Goal: Transaction & Acquisition: Purchase product/service

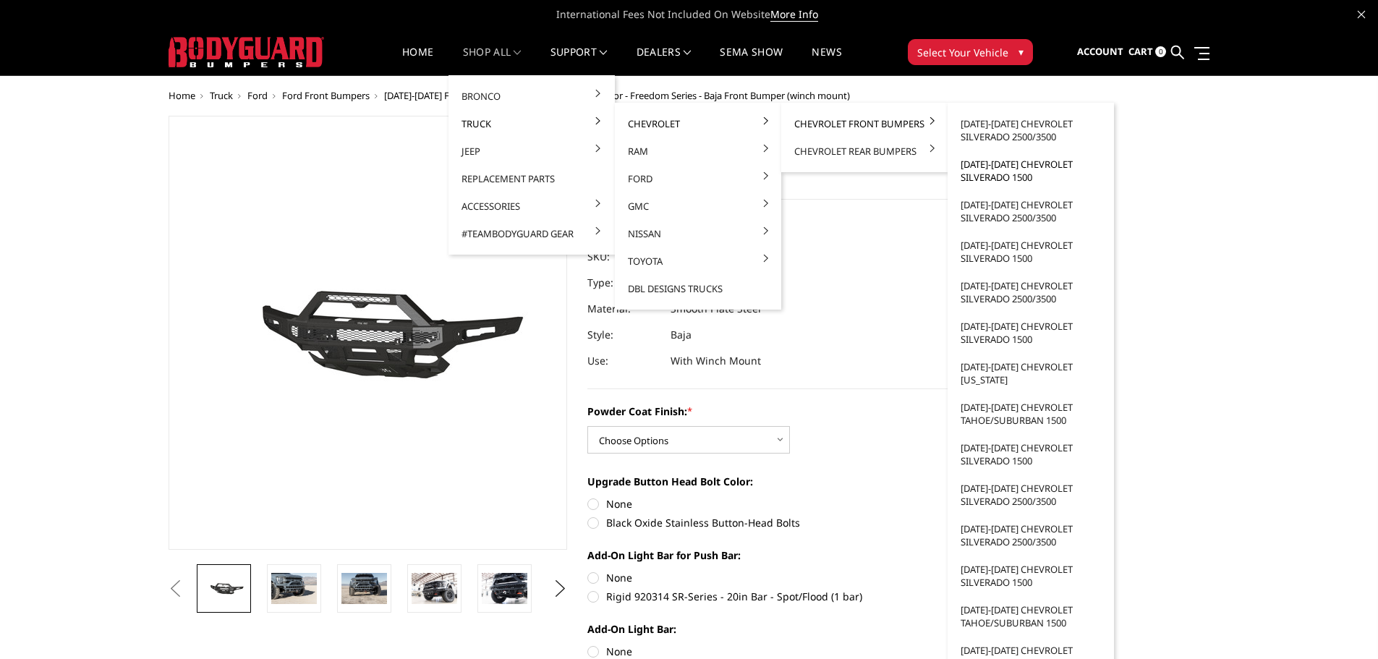
click at [1020, 164] on link "[DATE]-[DATE] Chevrolet Silverado 1500" at bounding box center [1031, 171] width 155 height 41
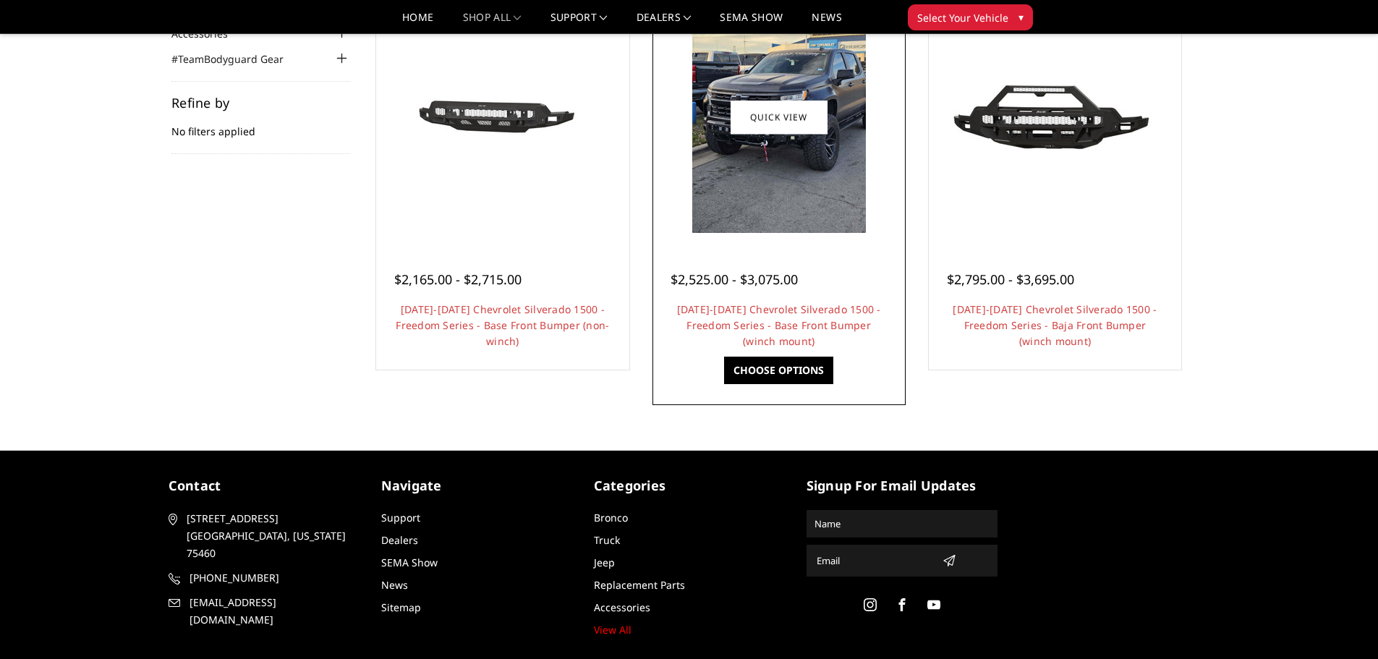
scroll to position [96, 0]
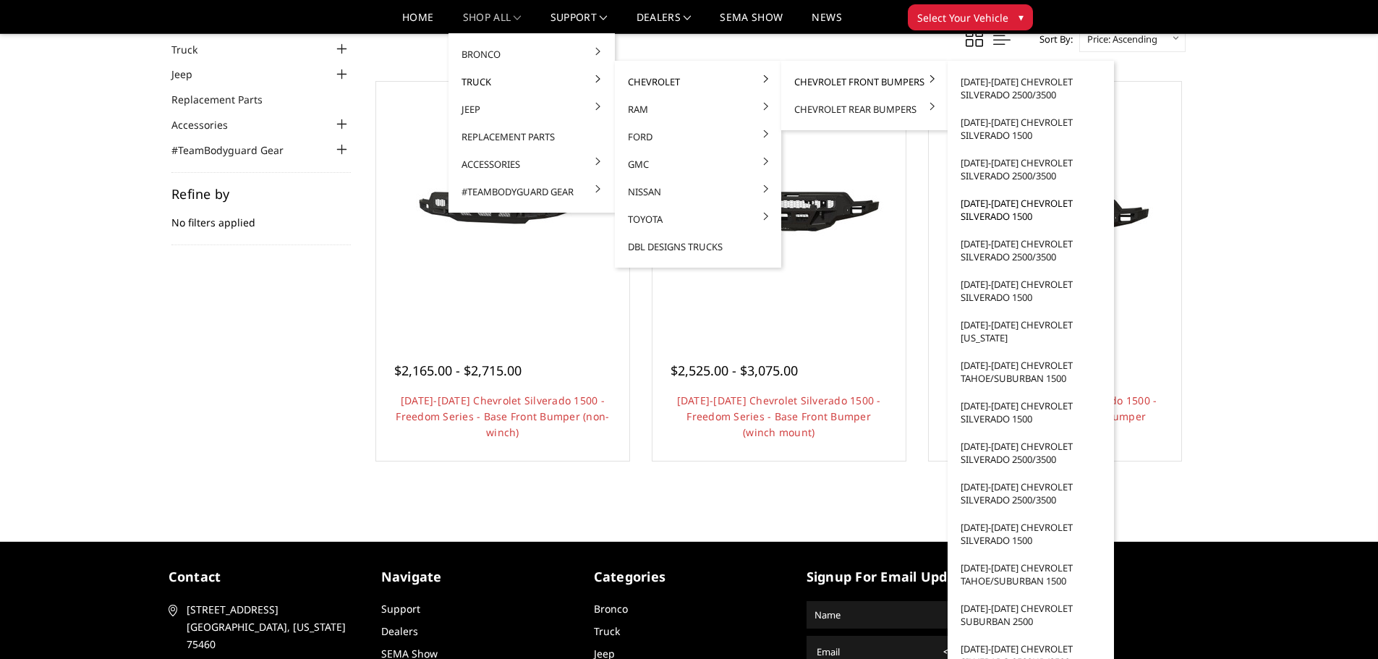
click at [1008, 212] on link "[DATE]-[DATE] Chevrolet Silverado 1500" at bounding box center [1031, 210] width 155 height 41
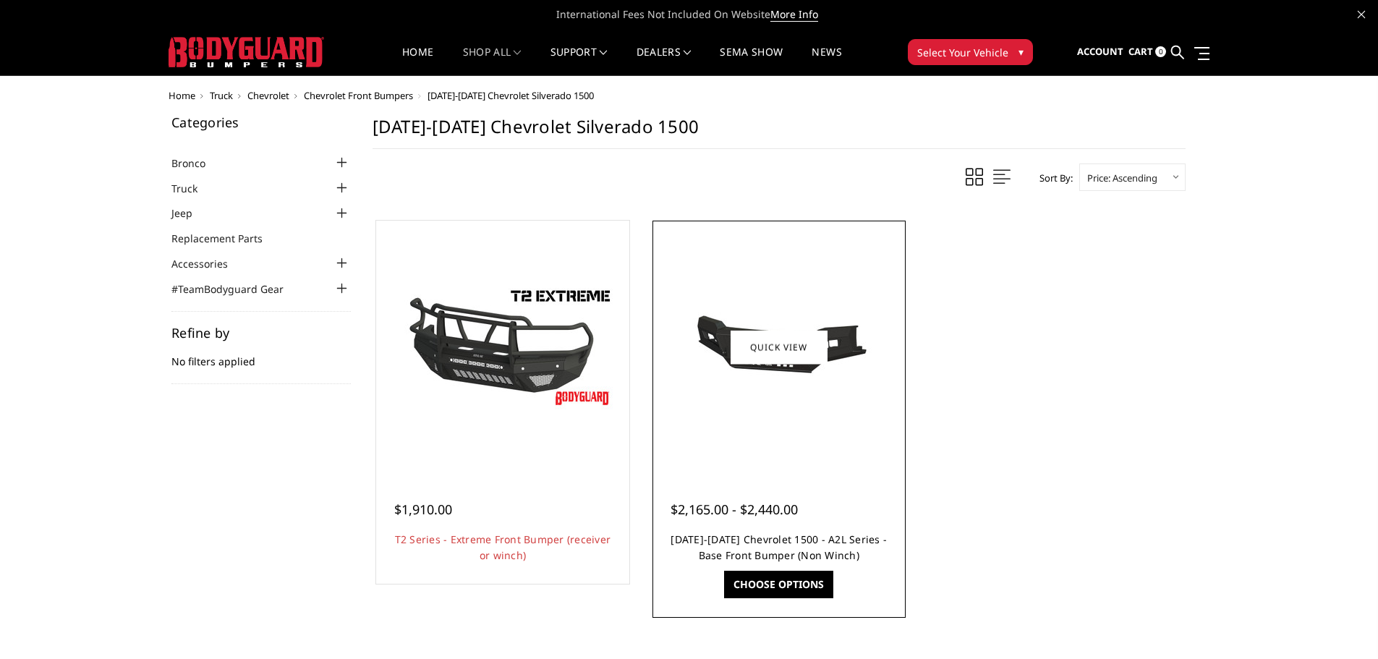
click at [797, 543] on link "[DATE]-[DATE] Chevrolet 1500 - A2L Series - Base Front Bumper (Non Winch)" at bounding box center [779, 548] width 216 height 30
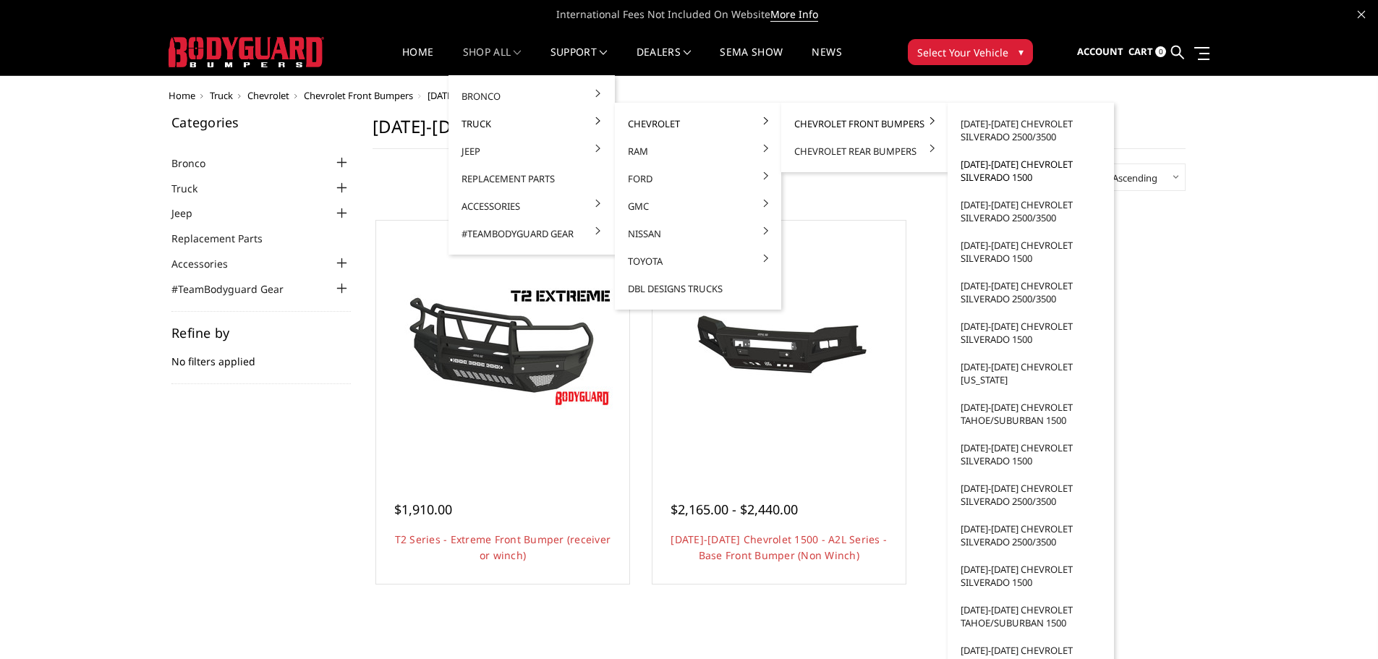
click at [1024, 166] on link "[DATE]-[DATE] Chevrolet Silverado 1500" at bounding box center [1031, 171] width 155 height 41
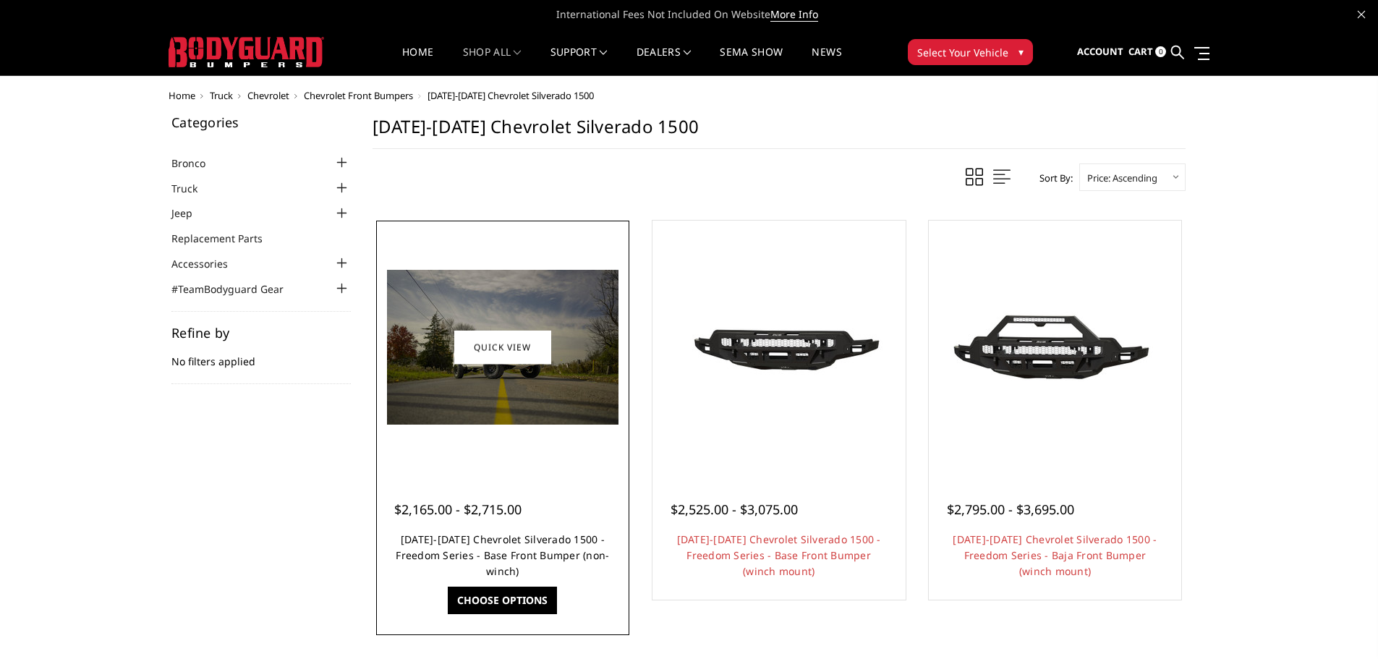
click at [521, 536] on link "[DATE]-[DATE] Chevrolet Silverado 1500 - Freedom Series - Base Front Bumper (no…" at bounding box center [502, 556] width 213 height 46
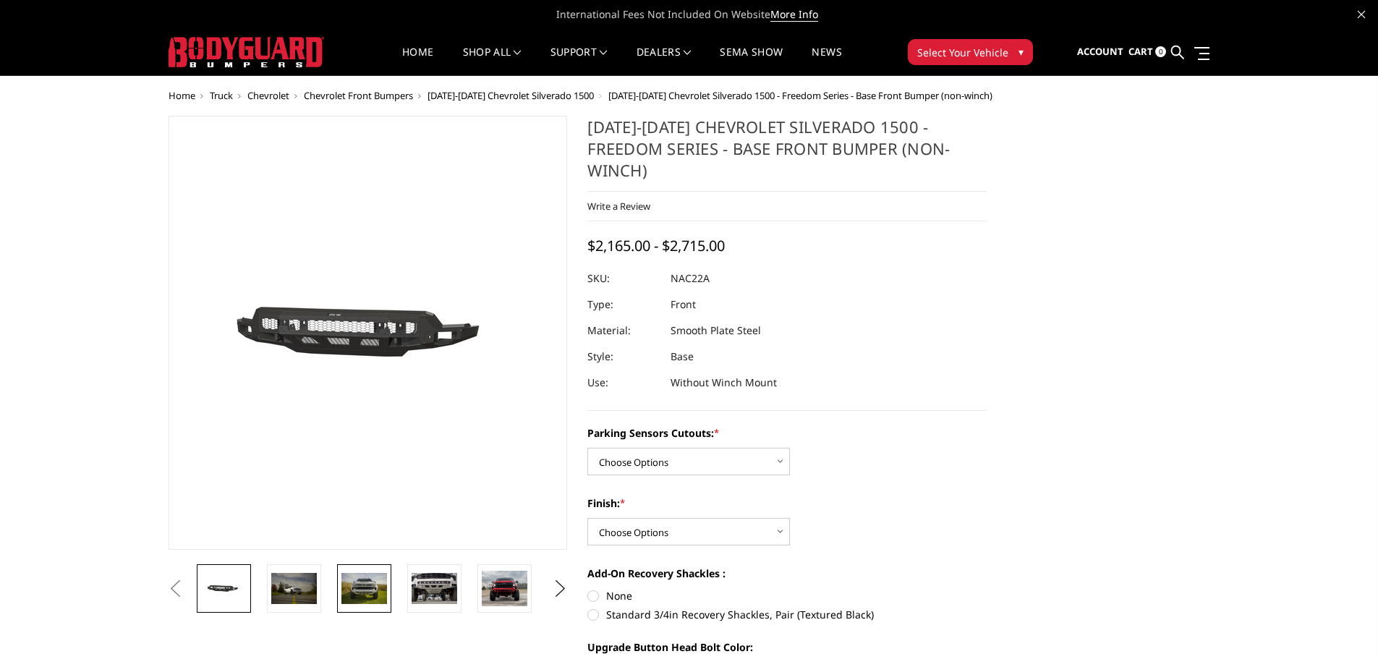
click at [370, 583] on img at bounding box center [365, 588] width 46 height 30
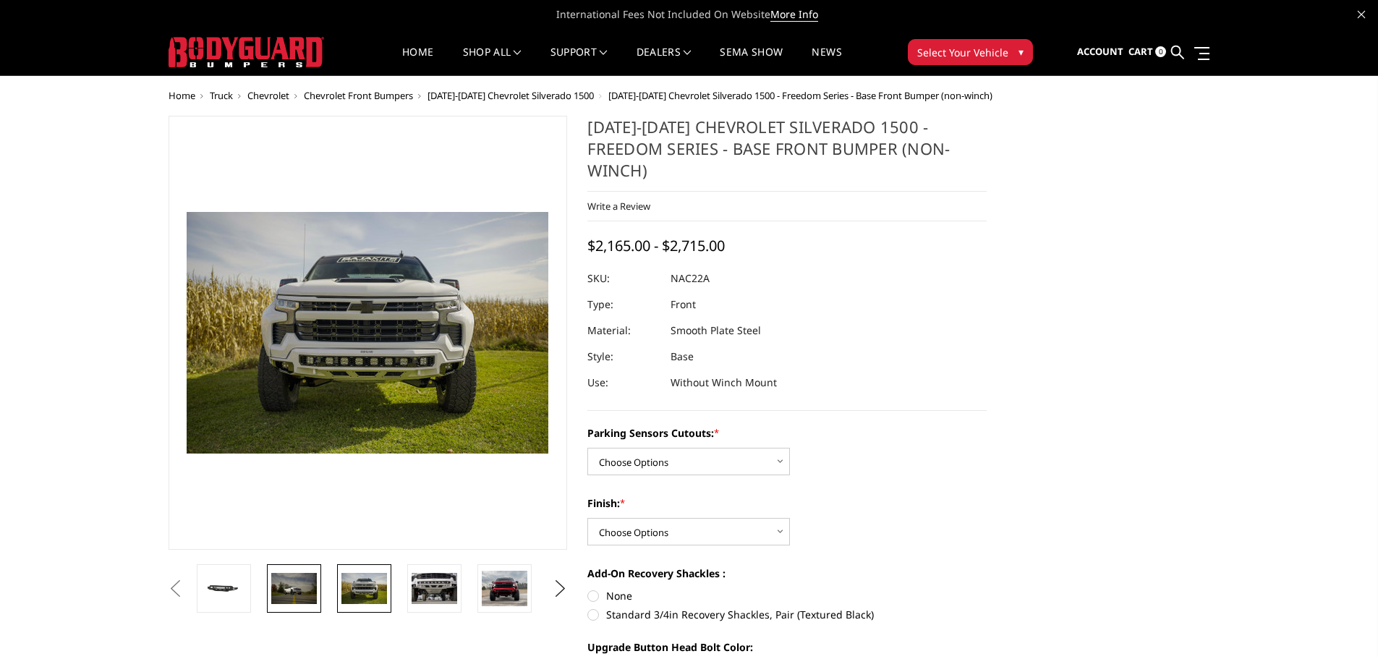
click at [294, 582] on img at bounding box center [294, 588] width 46 height 30
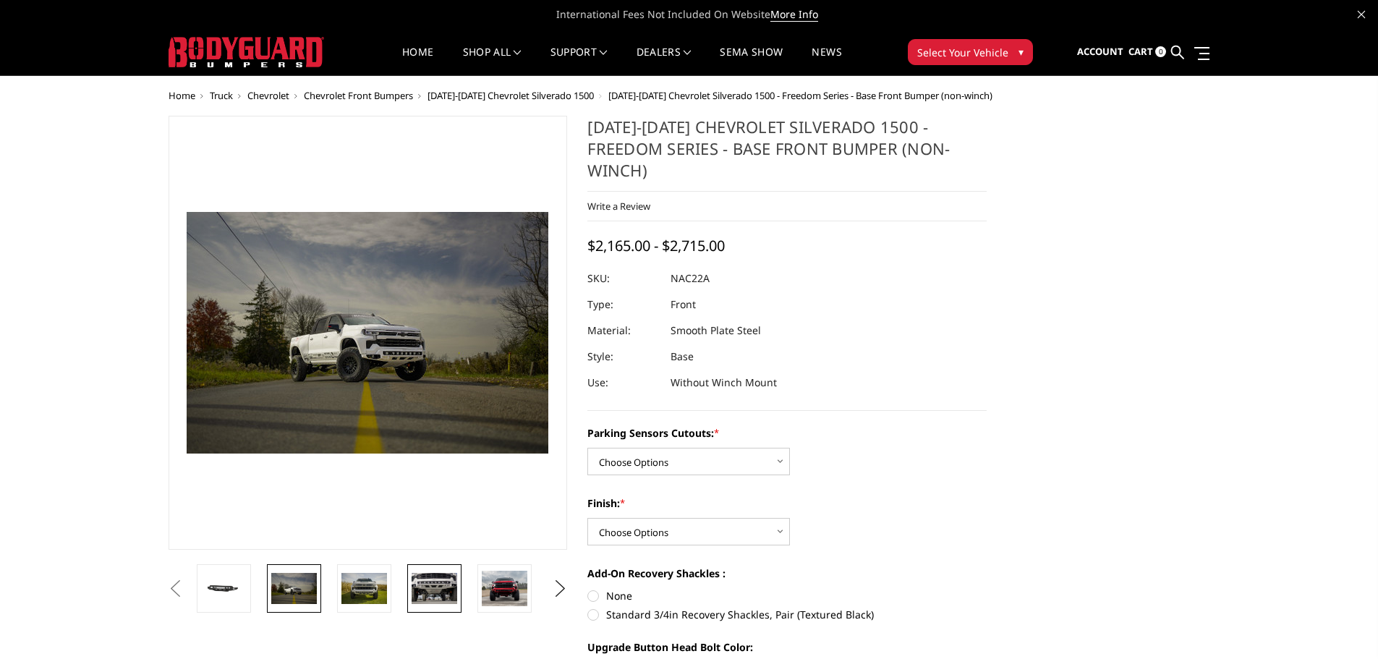
click at [436, 585] on img at bounding box center [435, 588] width 46 height 30
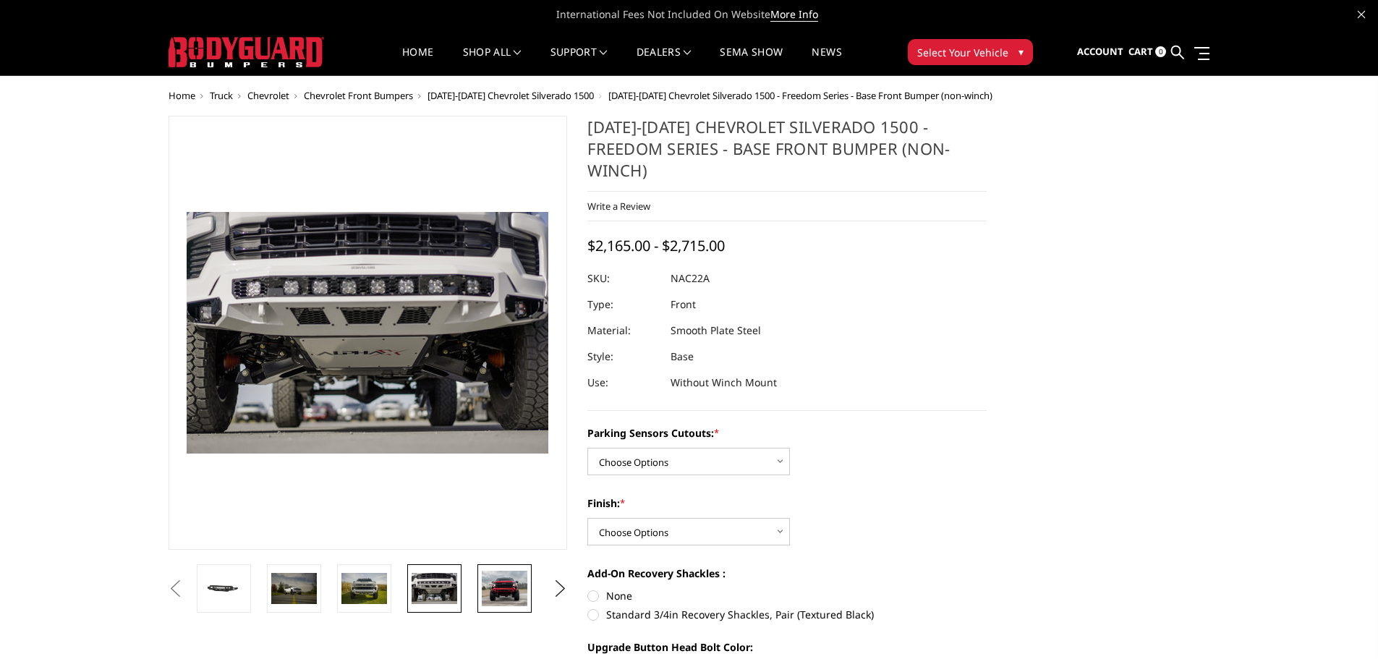
click at [503, 588] on img at bounding box center [505, 589] width 46 height 36
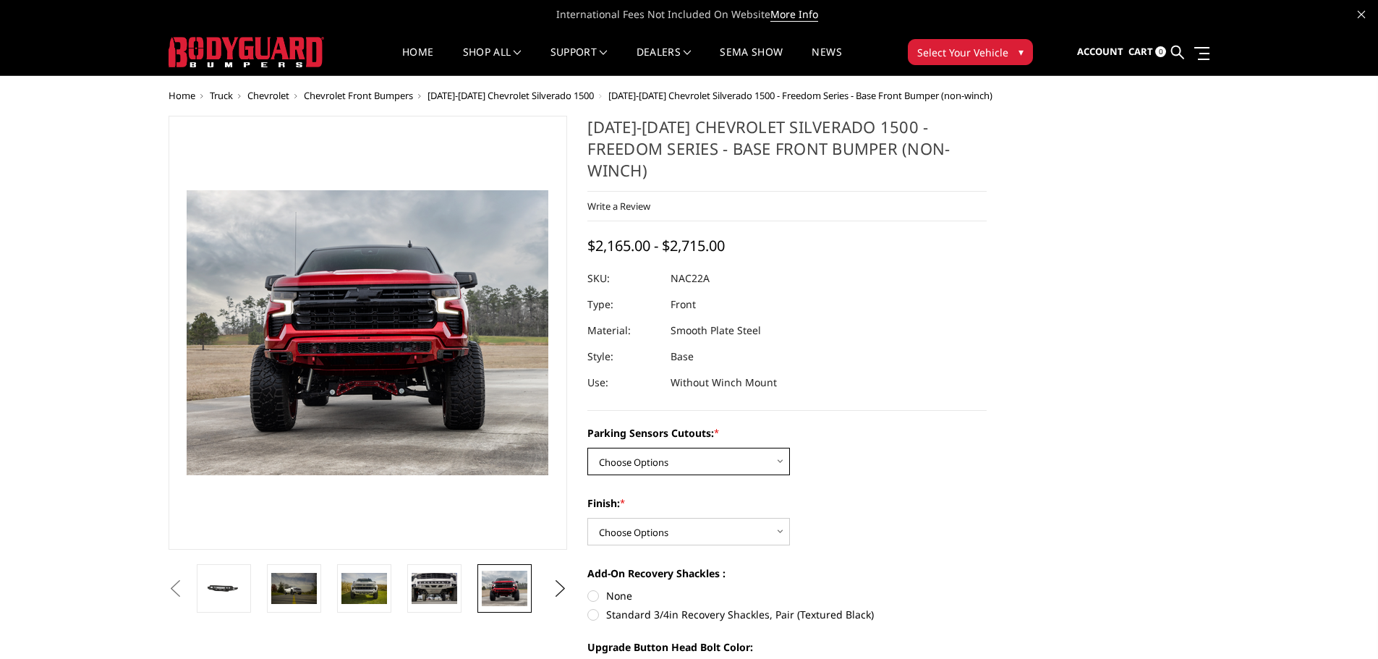
click at [760, 448] on select "Choose Options Yes - I have parking sensors No - I do NOT have parking sensors" at bounding box center [689, 461] width 203 height 27
click at [777, 518] on select "Choose Options Bare Metal Texture Black Powder Coat" at bounding box center [689, 531] width 203 height 27
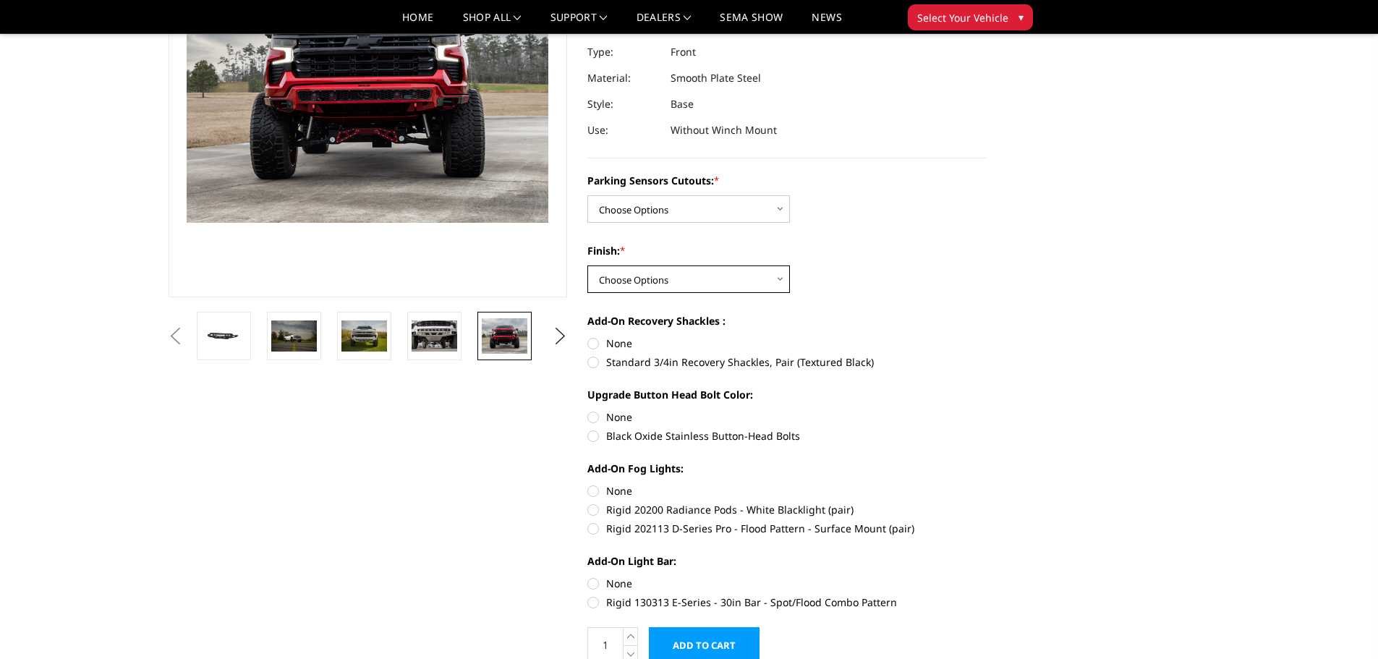
scroll to position [217, 0]
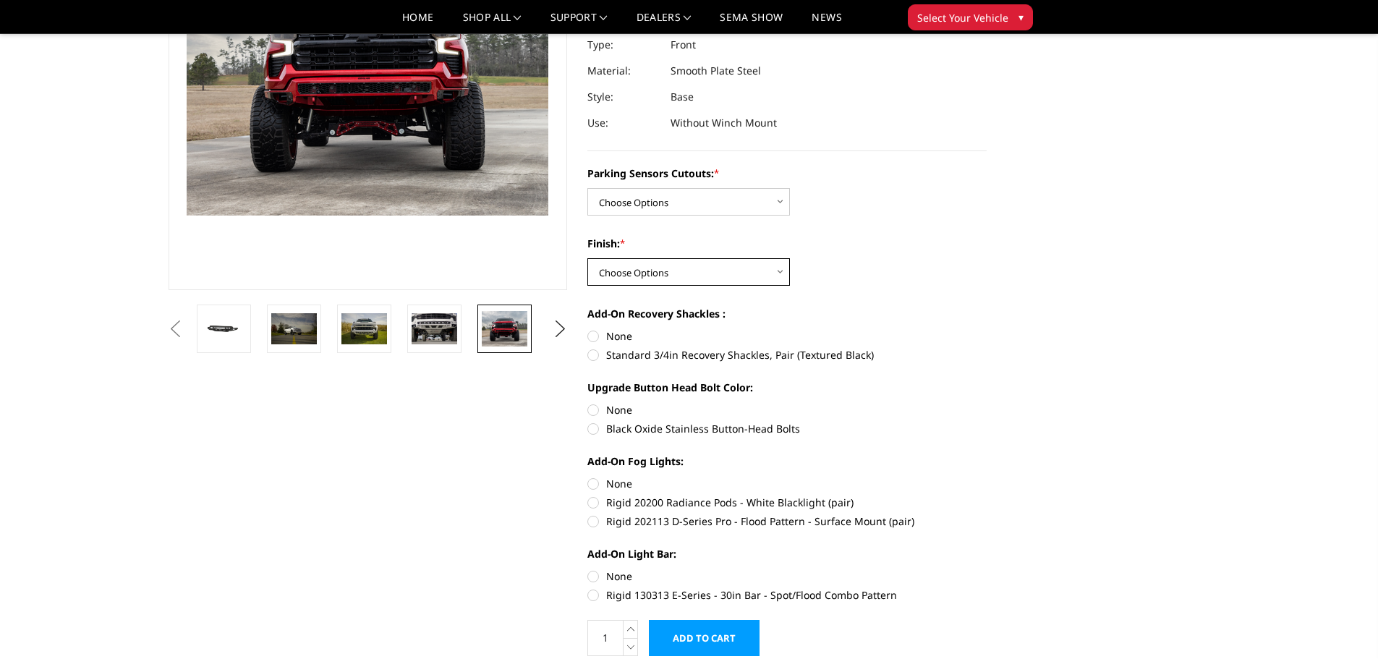
click at [760, 258] on select "Choose Options Bare Metal Texture Black Powder Coat" at bounding box center [689, 271] width 203 height 27
click at [588, 258] on select "Choose Options Bare Metal Texture Black Powder Coat" at bounding box center [689, 271] width 203 height 27
click at [747, 258] on select "Choose Options Bare Metal Texture Black Powder Coat" at bounding box center [689, 271] width 203 height 27
click at [588, 258] on select "Choose Options Bare Metal Texture Black Powder Coat" at bounding box center [689, 271] width 203 height 27
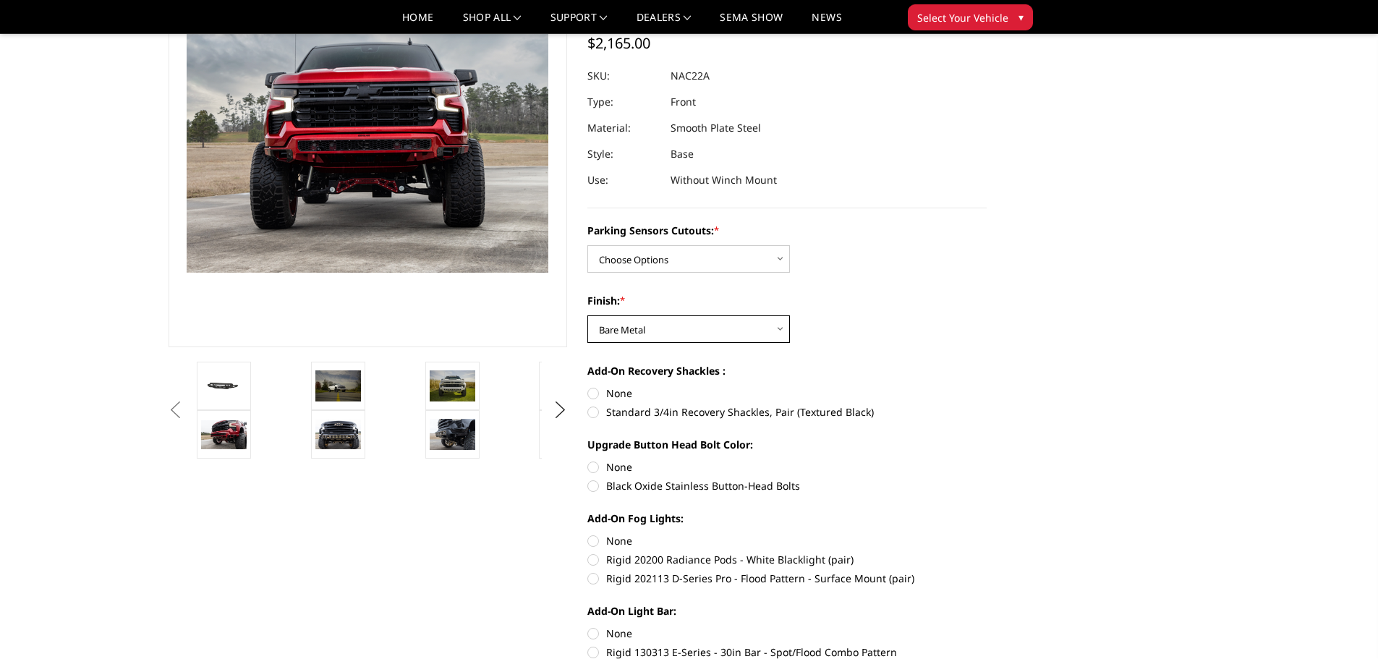
scroll to position [72, 0]
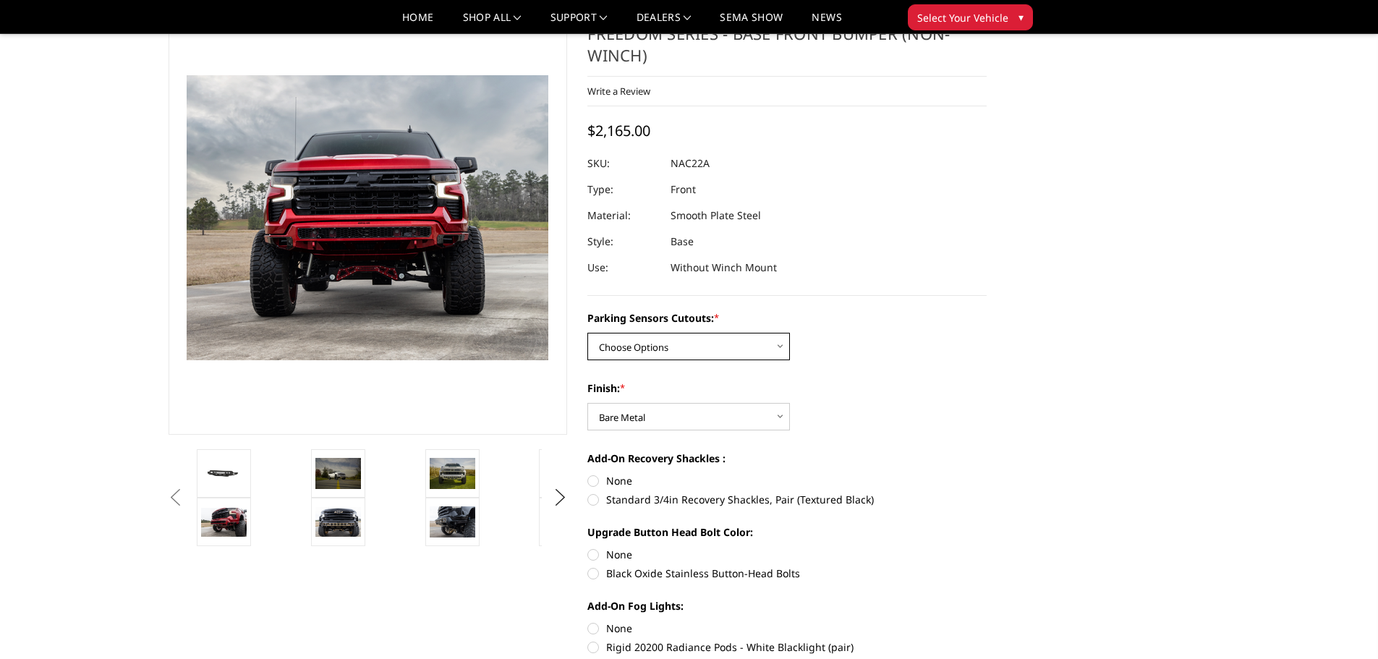
click at [728, 333] on select "Choose Options Yes - I have parking sensors No - I do NOT have parking sensors" at bounding box center [689, 346] width 203 height 27
click at [883, 382] on div "Finish: * Choose Options Bare Metal Texture Black Powder Coat" at bounding box center [787, 406] width 399 height 50
click at [713, 403] on select "Choose Options Bare Metal Texture Black Powder Coat" at bounding box center [689, 416] width 203 height 27
select select "1611"
click at [588, 403] on select "Choose Options Bare Metal Texture Black Powder Coat" at bounding box center [689, 416] width 203 height 27
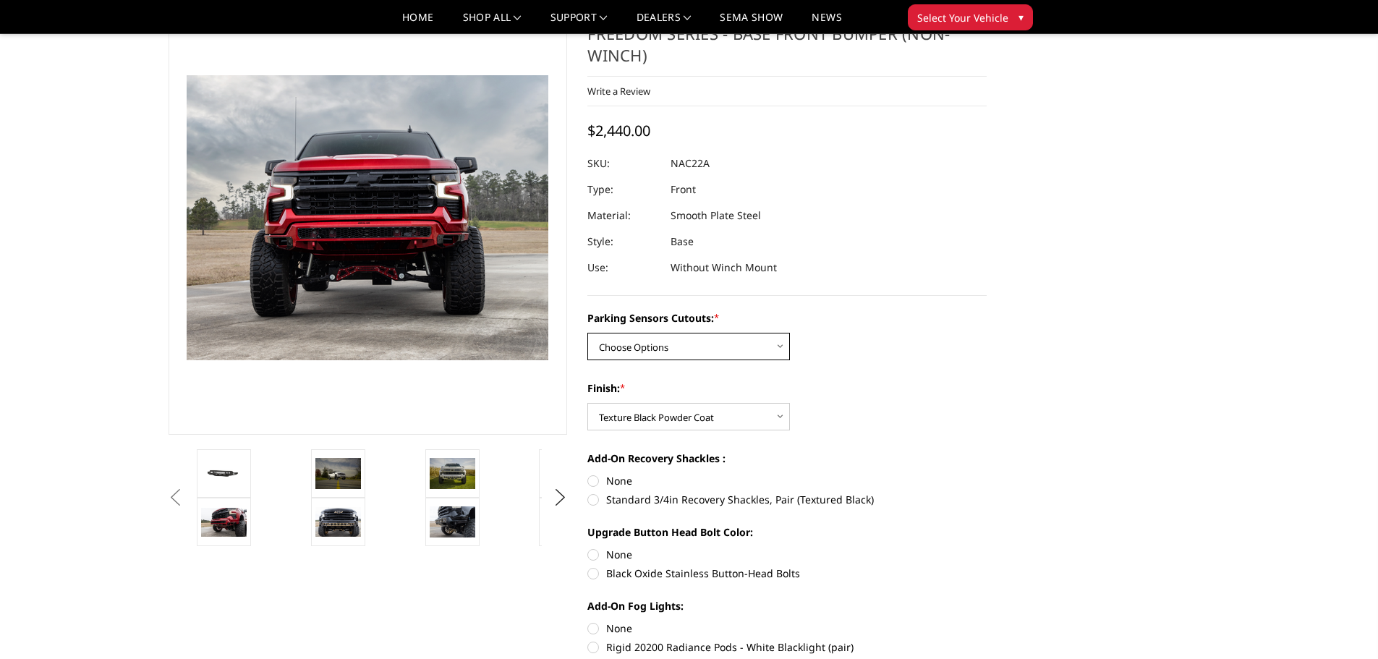
click at [732, 333] on select "Choose Options Yes - I have parking sensors No - I do NOT have parking sensors" at bounding box center [689, 346] width 203 height 27
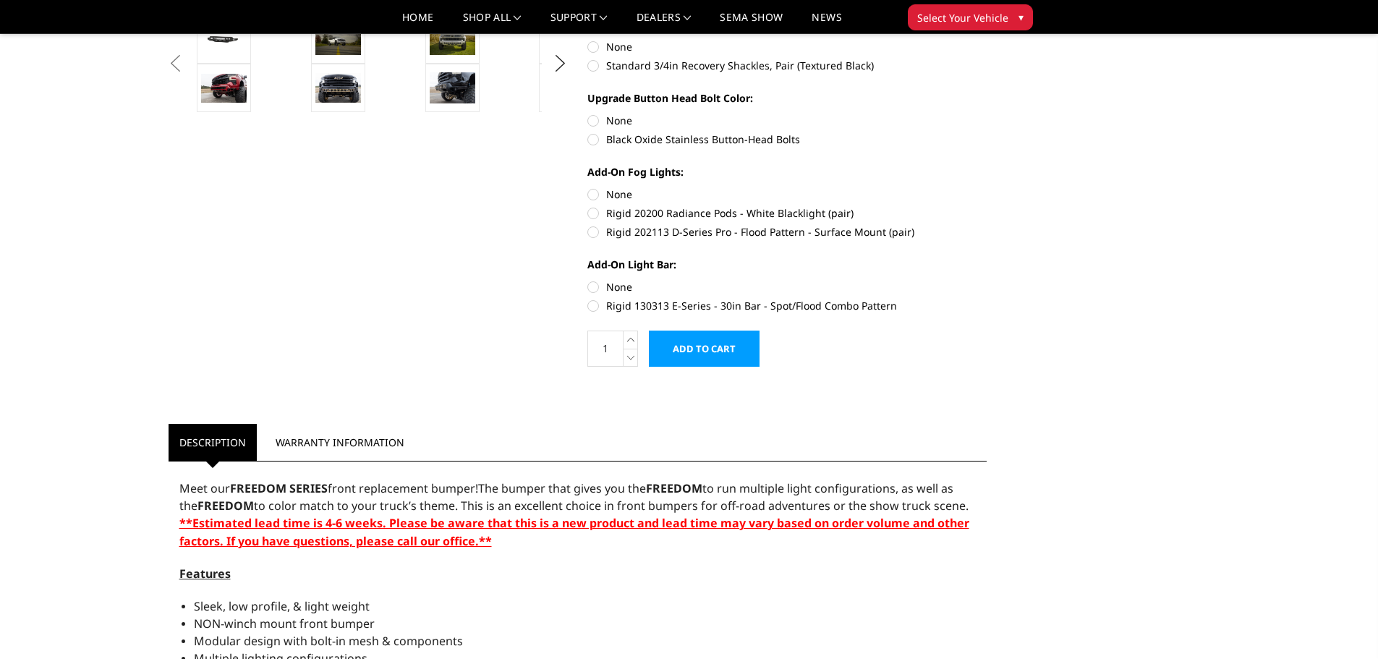
scroll to position [145, 0]
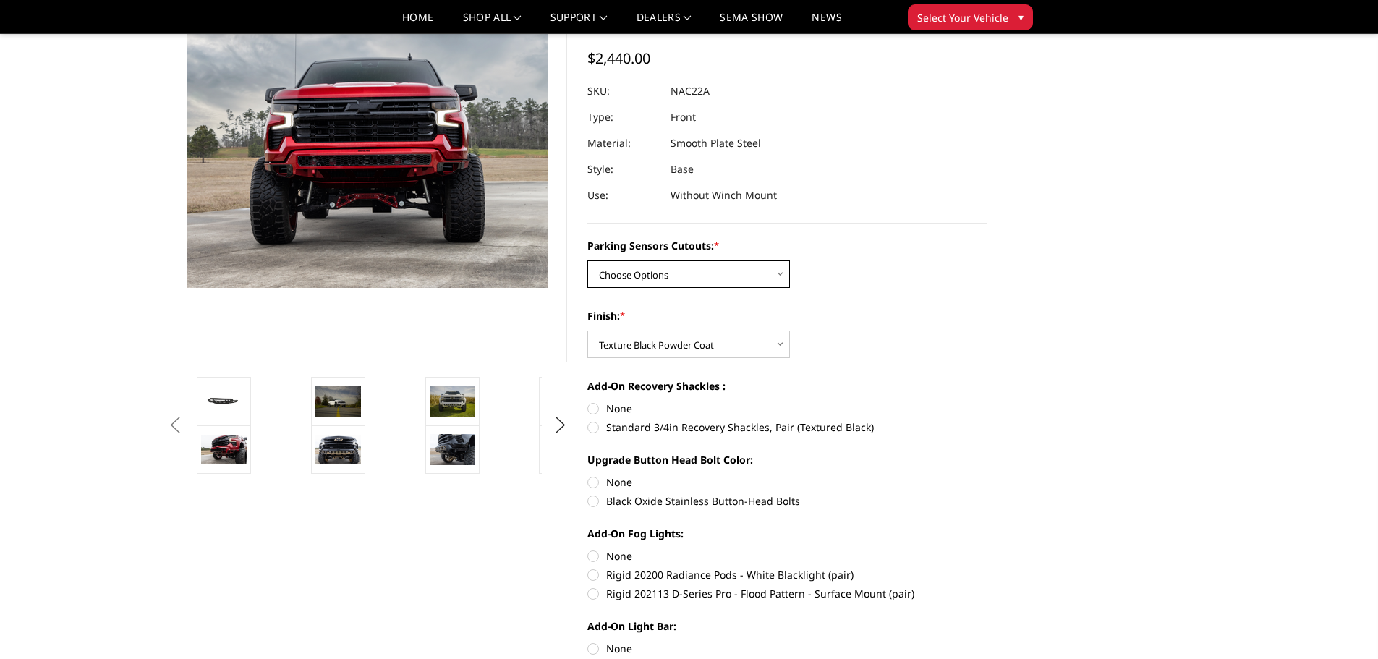
click at [771, 260] on select "Choose Options Yes - I have parking sensors No - I do NOT have parking sensors" at bounding box center [689, 273] width 203 height 27
click at [884, 247] on div "Parking Sensors Cutouts: * Choose Options Yes - I have parking sensors No - I d…" at bounding box center [787, 263] width 399 height 50
click at [745, 260] on select "Choose Options Yes - I have parking sensors No - I do NOT have parking sensors" at bounding box center [689, 273] width 203 height 27
